Goal: Find specific page/section: Find specific page/section

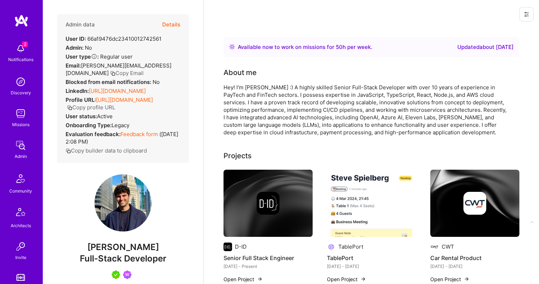
scroll to position [146, 0]
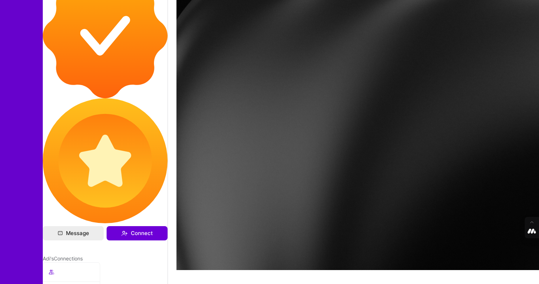
scroll to position [347, 0]
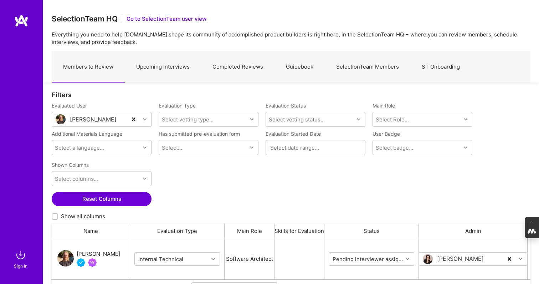
scroll to position [41, 479]
